Goal: Task Accomplishment & Management: Manage account settings

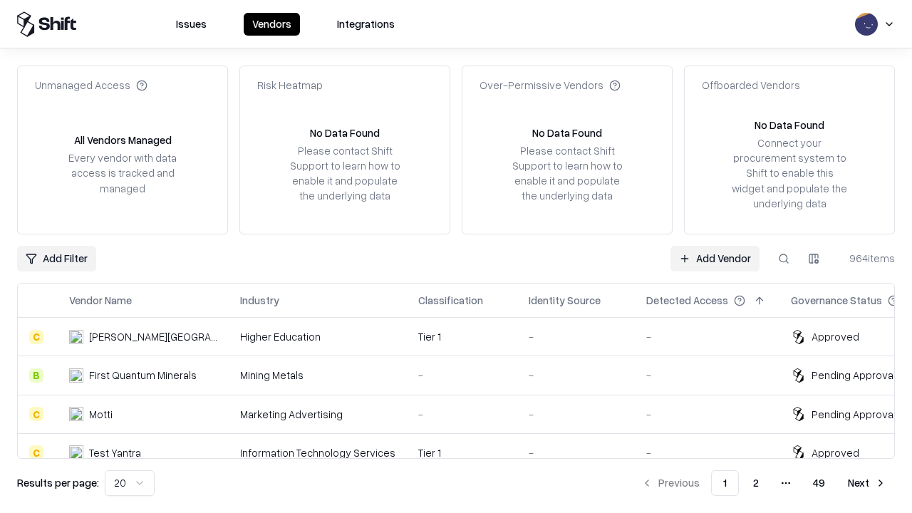
click at [715, 258] on link "Add Vendor" at bounding box center [715, 259] width 89 height 26
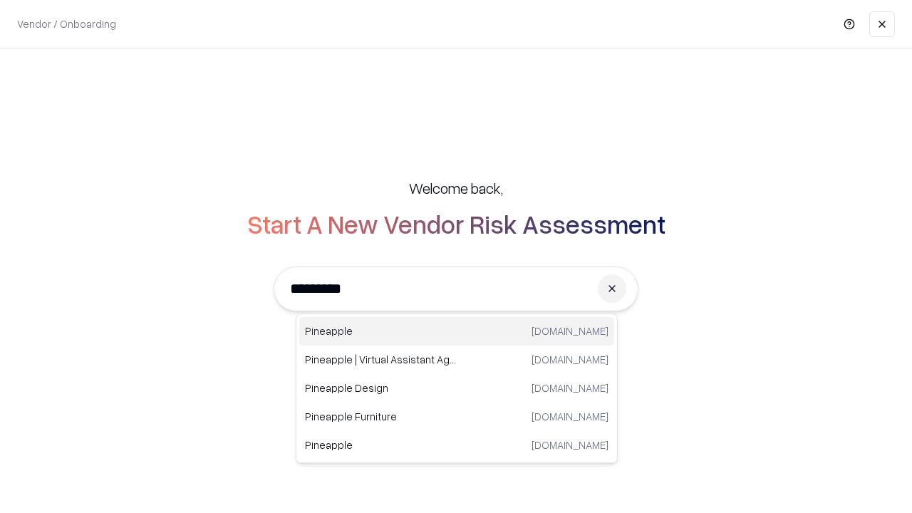
click at [457, 331] on div "Pineapple [DOMAIN_NAME]" at bounding box center [456, 331] width 315 height 29
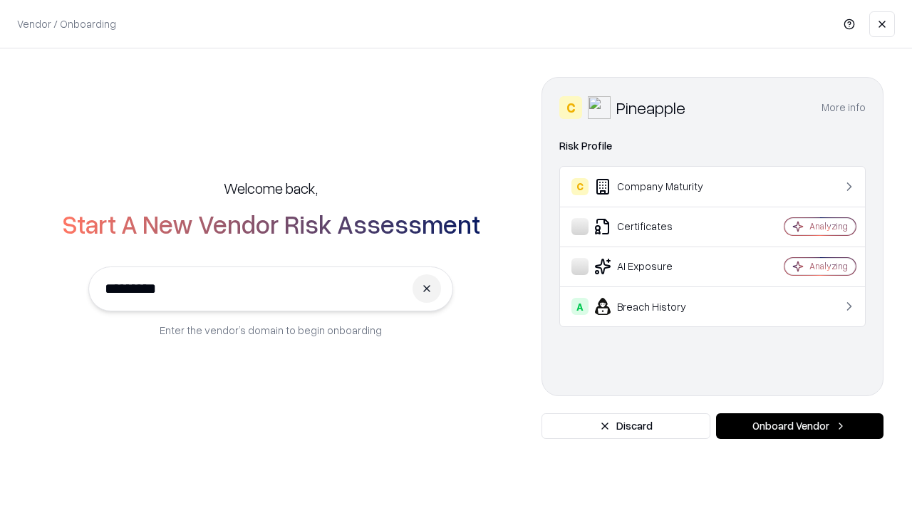
type input "*********"
click at [800, 426] on button "Onboard Vendor" at bounding box center [800, 426] width 168 height 26
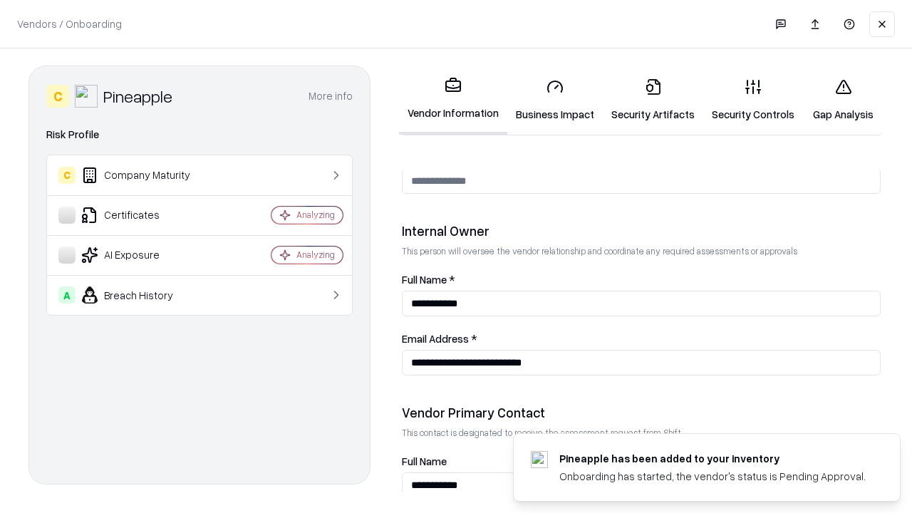
scroll to position [738, 0]
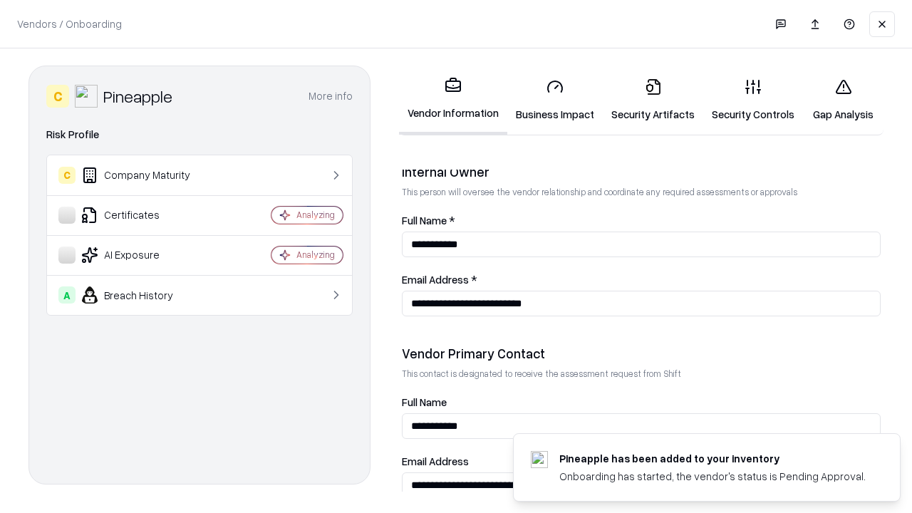
click at [555, 100] on link "Business Impact" at bounding box center [556, 100] width 96 height 66
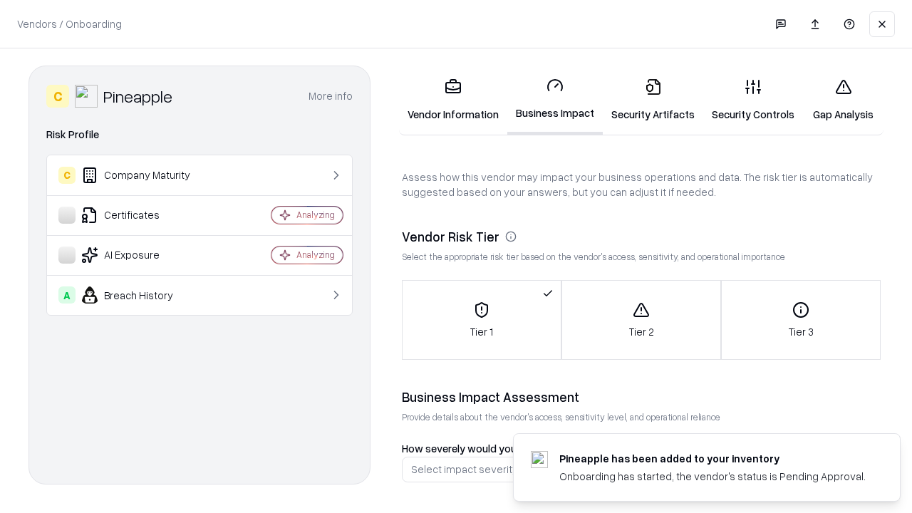
click at [653, 100] on link "Security Artifacts" at bounding box center [653, 100] width 101 height 66
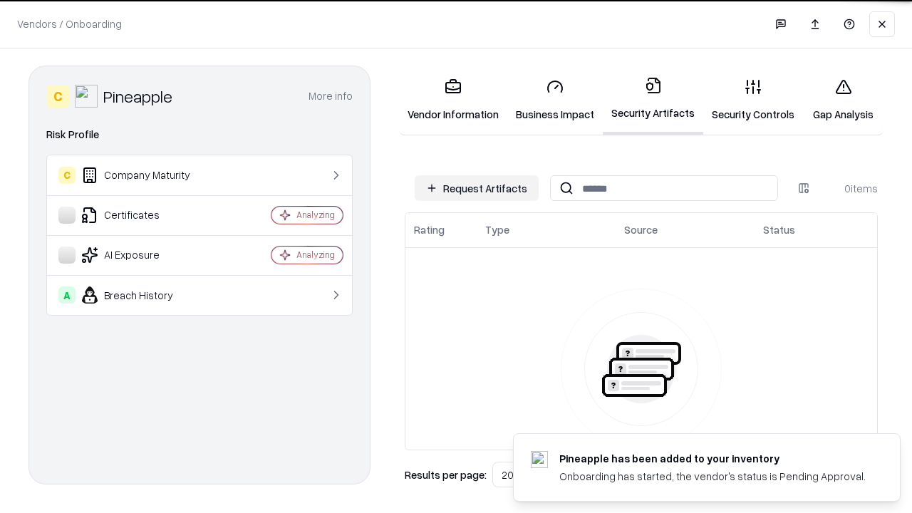
click at [477, 188] on button "Request Artifacts" at bounding box center [477, 188] width 124 height 26
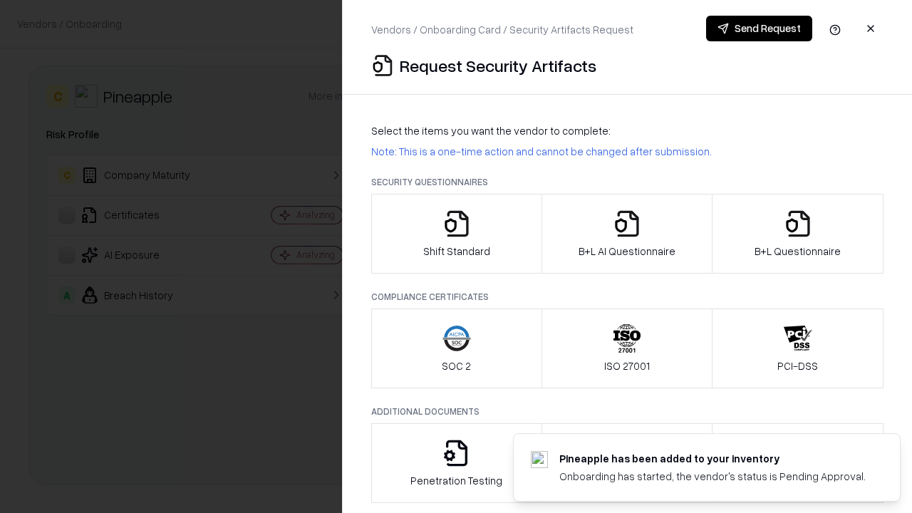
click at [456, 234] on icon "button" at bounding box center [457, 224] width 29 height 29
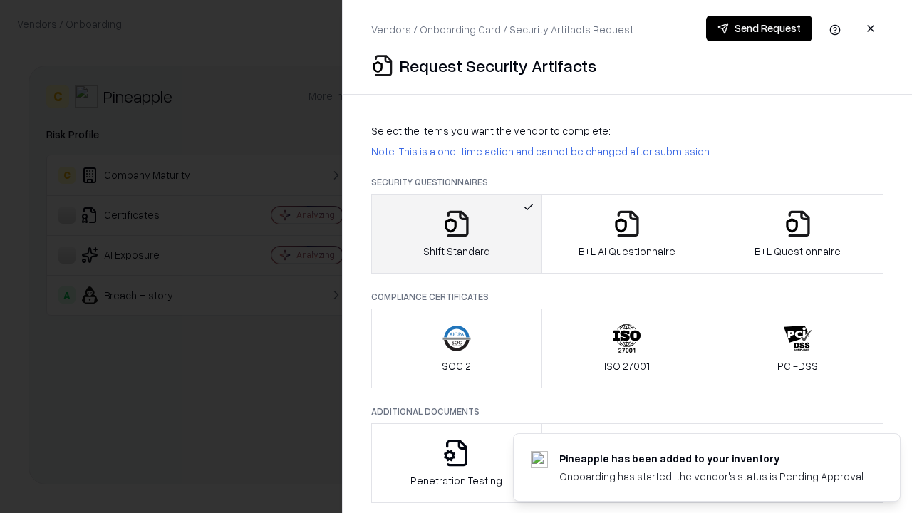
click at [759, 29] on button "Send Request" at bounding box center [759, 29] width 106 height 26
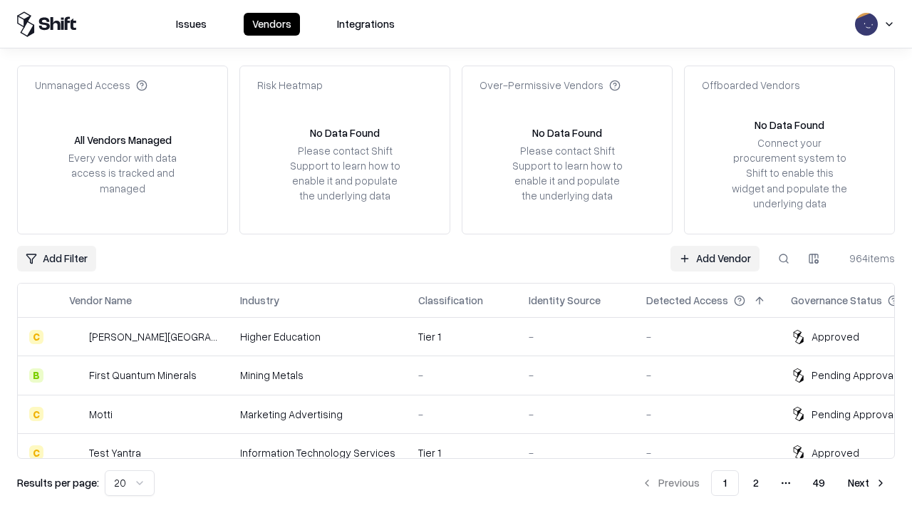
click at [784, 258] on button at bounding box center [784, 259] width 26 height 26
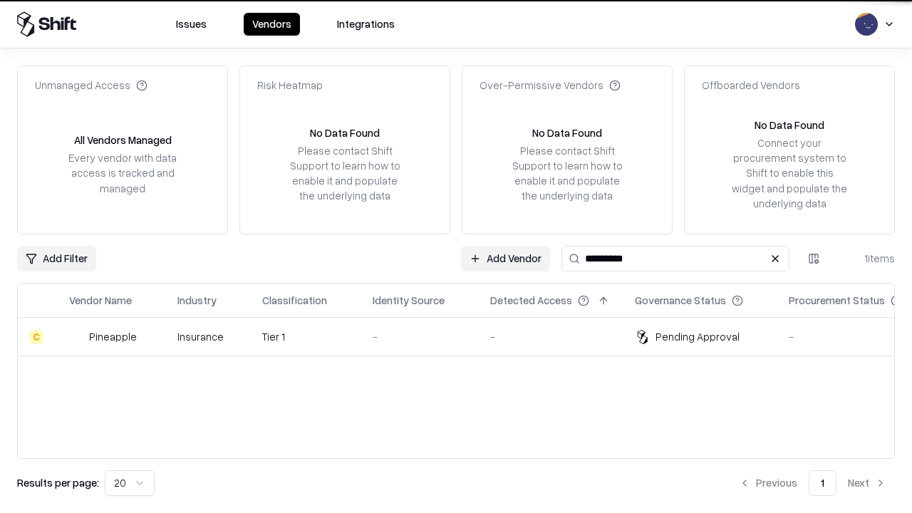
type input "*********"
click at [465, 336] on div "-" at bounding box center [420, 336] width 95 height 15
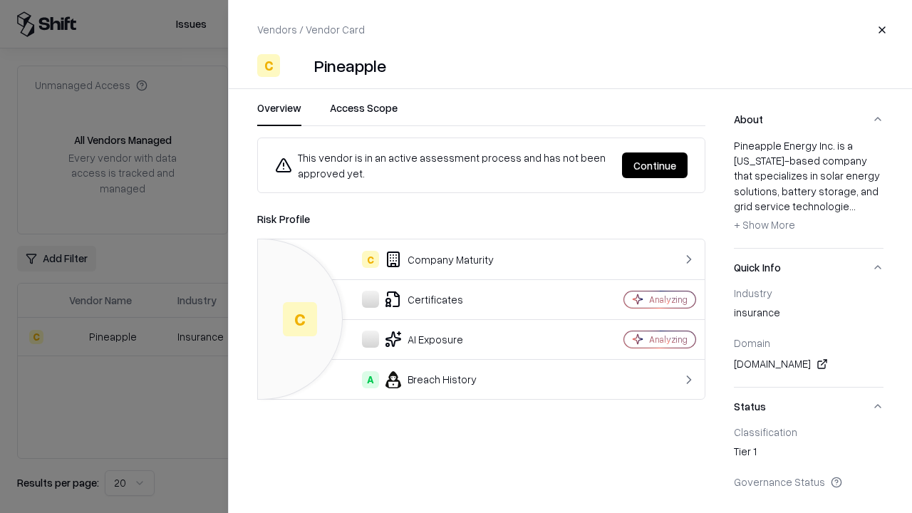
click at [655, 165] on button "Continue" at bounding box center [655, 166] width 66 height 26
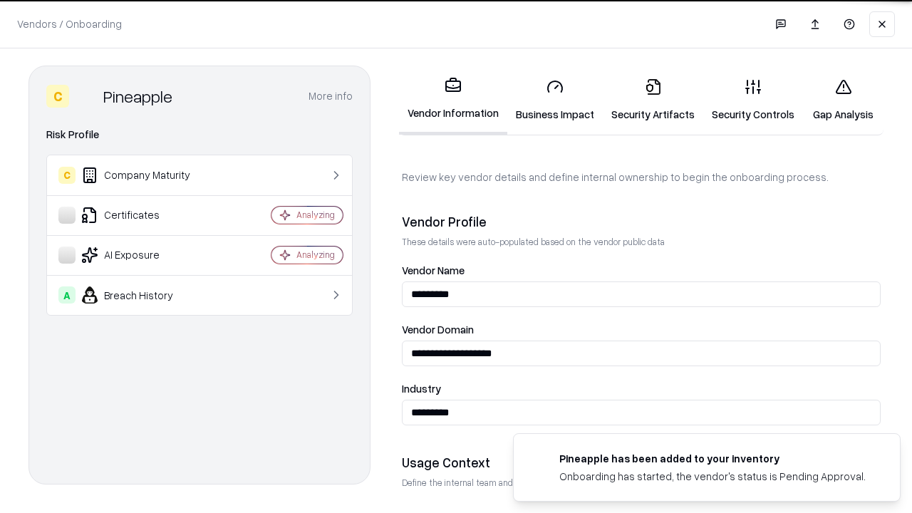
click at [653, 100] on link "Security Artifacts" at bounding box center [653, 100] width 101 height 66
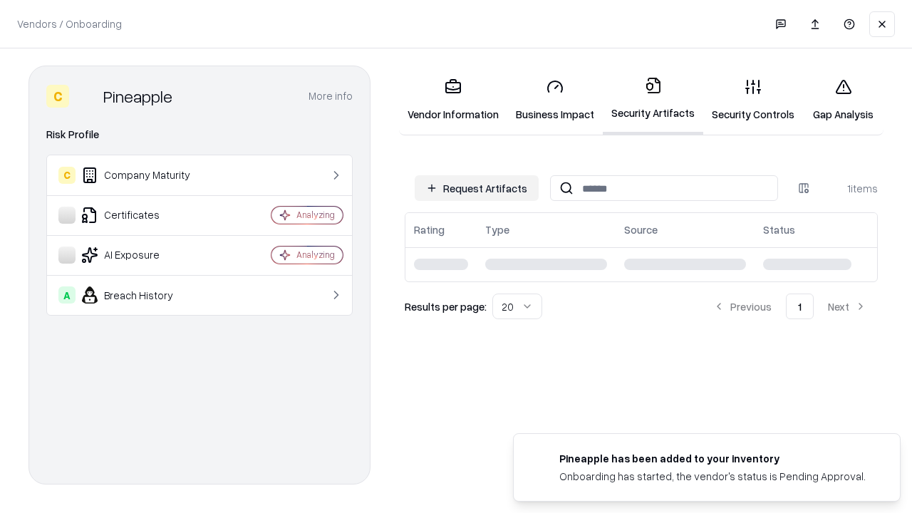
click at [843, 100] on link "Gap Analysis" at bounding box center [843, 100] width 81 height 66
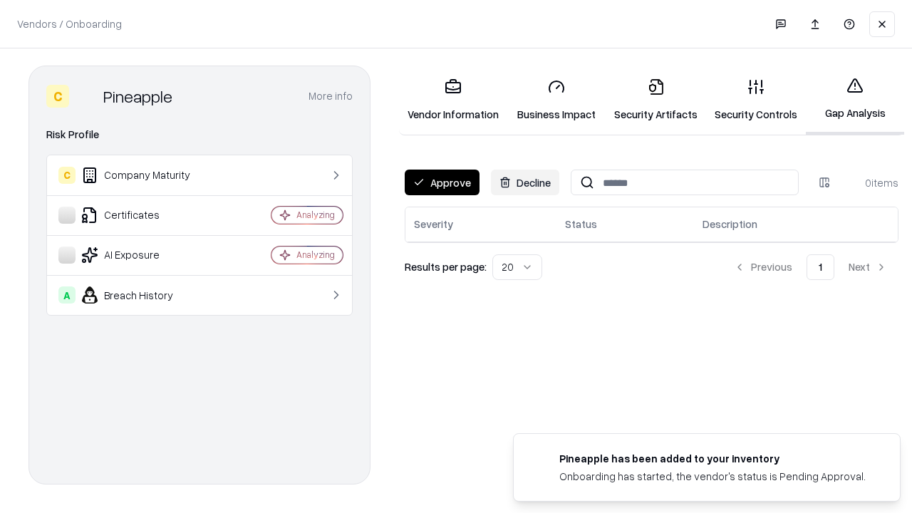
click at [442, 182] on button "Approve" at bounding box center [442, 183] width 75 height 26
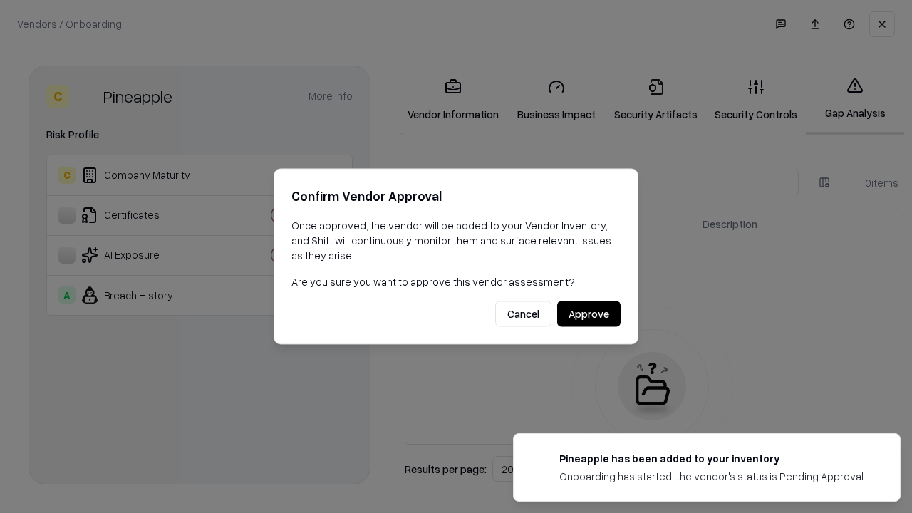
click at [589, 314] on button "Approve" at bounding box center [588, 315] width 63 height 26
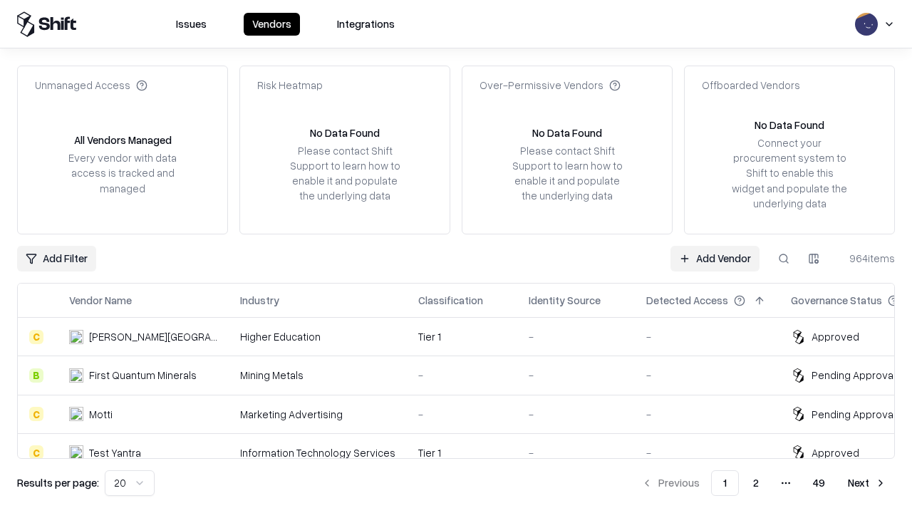
type input "*********"
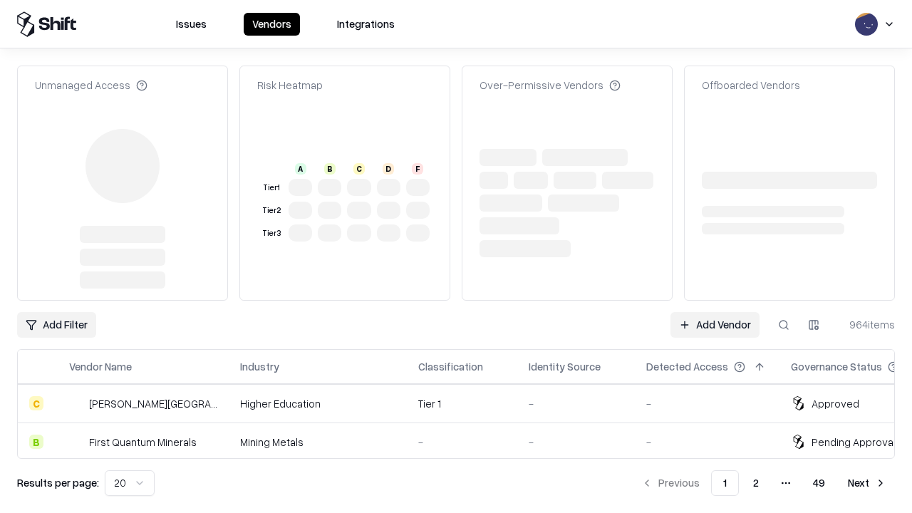
click at [715, 312] on link "Add Vendor" at bounding box center [715, 325] width 89 height 26
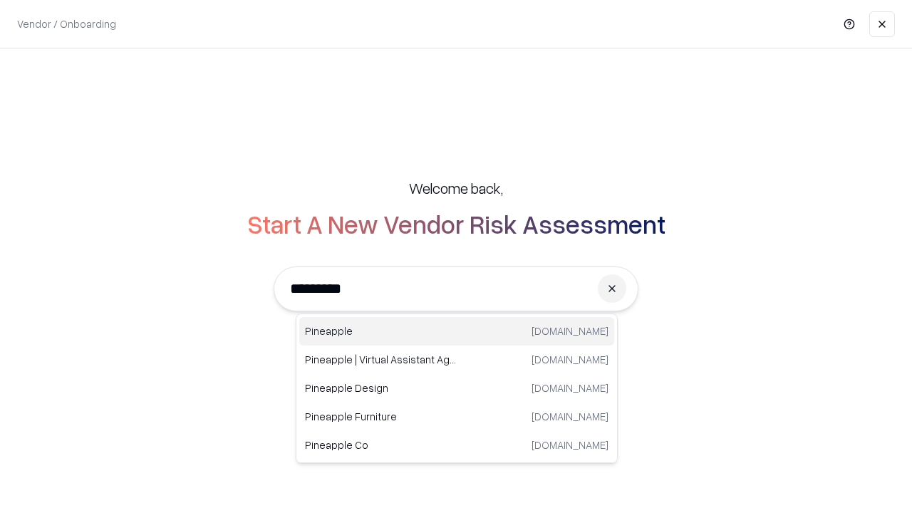
click at [457, 331] on div "Pineapple pineappleenergy.com" at bounding box center [456, 331] width 315 height 29
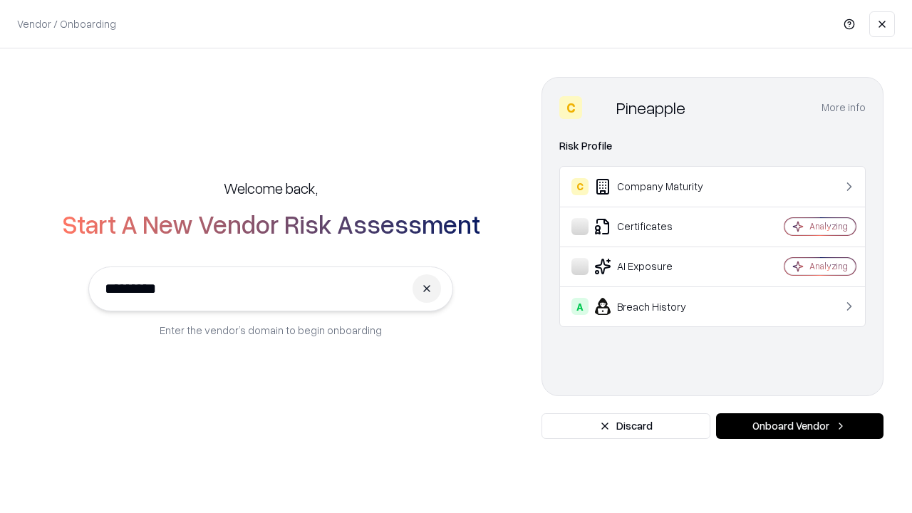
type input "*********"
click at [800, 426] on button "Onboard Vendor" at bounding box center [800, 426] width 168 height 26
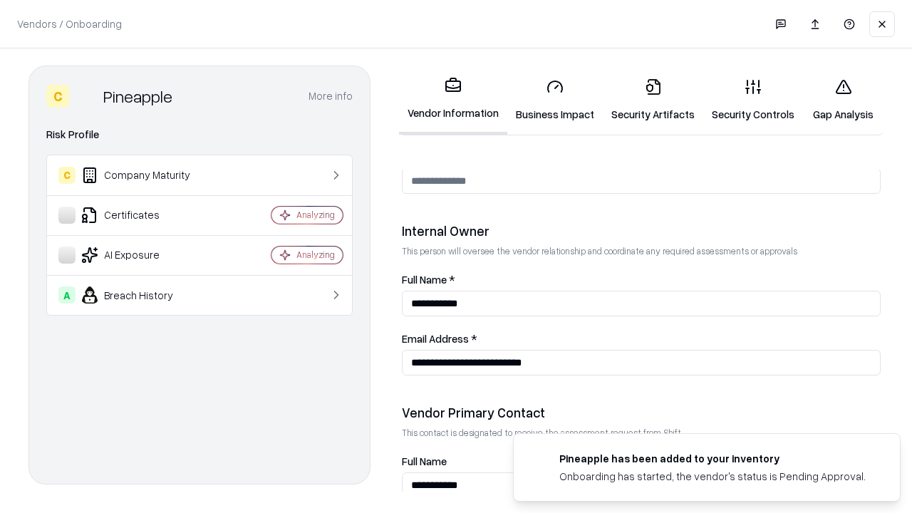
scroll to position [738, 0]
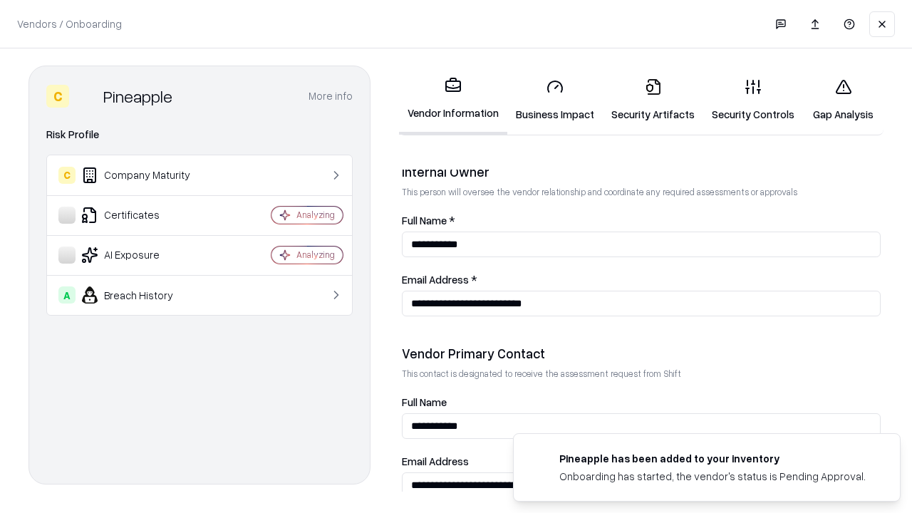
click at [843, 100] on link "Gap Analysis" at bounding box center [843, 100] width 81 height 66
